Goal: Task Accomplishment & Management: Complete application form

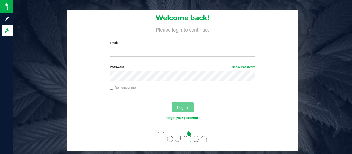
type input "[EMAIL_ADDRESS][DOMAIN_NAME]"
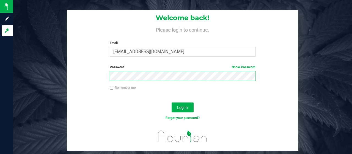
click at [172, 102] on button "Log In" at bounding box center [183, 107] width 22 height 10
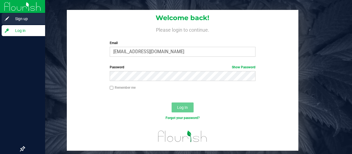
click at [23, 18] on span "Sign up" at bounding box center [26, 18] width 33 height 7
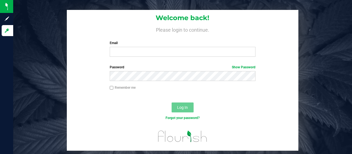
type input "[EMAIL_ADDRESS][DOMAIN_NAME]"
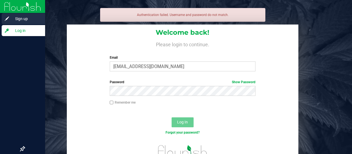
click at [24, 21] on span "Sign up" at bounding box center [26, 18] width 33 height 7
